Goal: Navigation & Orientation: Find specific page/section

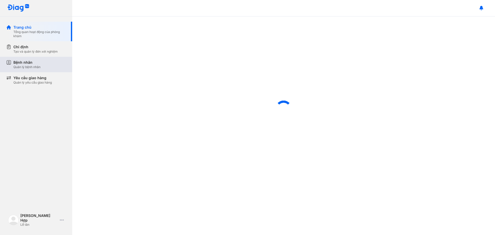
click at [22, 67] on div "Quản lý bệnh nhân" at bounding box center [26, 67] width 27 height 4
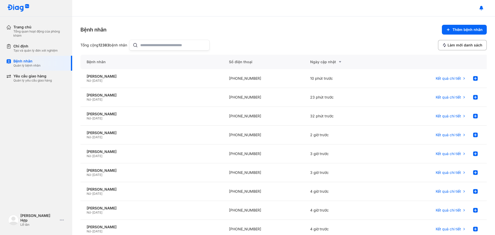
click at [145, 46] on input "text" at bounding box center [173, 45] width 66 height 10
type input "**********"
click at [114, 77] on div "[PERSON_NAME]" at bounding box center [152, 76] width 130 height 5
